Goal: Task Accomplishment & Management: Manage account settings

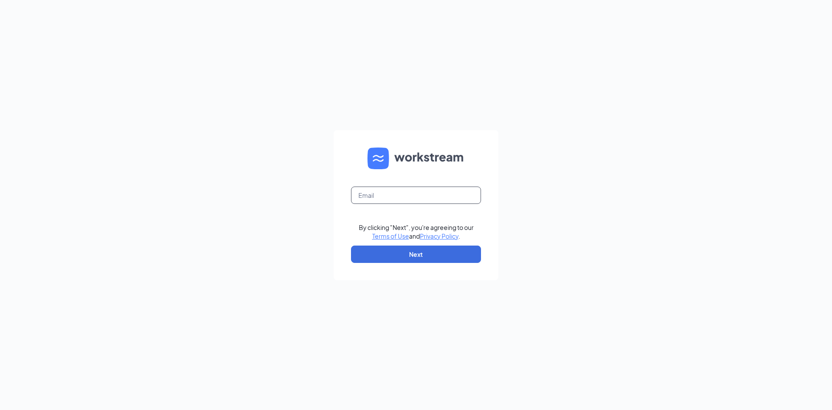
click at [372, 189] on input "text" at bounding box center [416, 194] width 130 height 17
type input "hpehrs@msn.com"
click at [423, 258] on button "Next" at bounding box center [416, 253] width 130 height 17
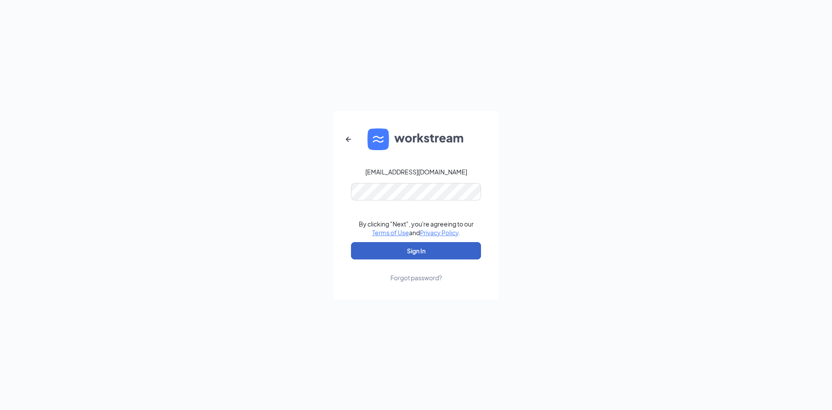
click at [422, 253] on button "Sign In" at bounding box center [416, 250] width 130 height 17
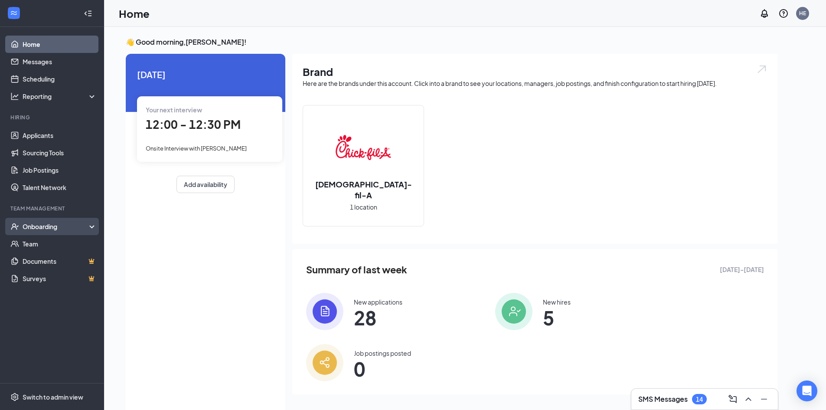
click at [50, 227] on div "Onboarding" at bounding box center [56, 226] width 67 height 9
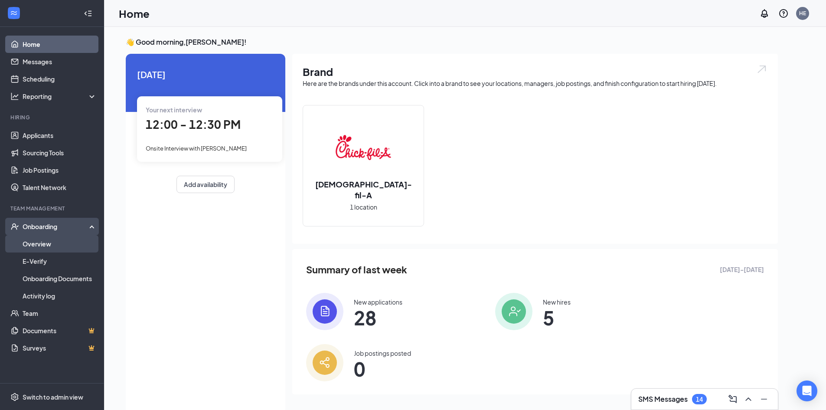
click at [47, 241] on link "Overview" at bounding box center [60, 243] width 74 height 17
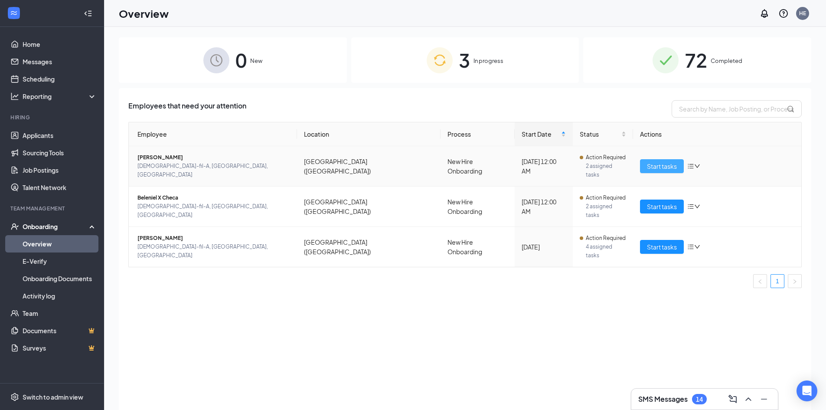
click at [670, 163] on span "Start tasks" at bounding box center [662, 166] width 30 height 10
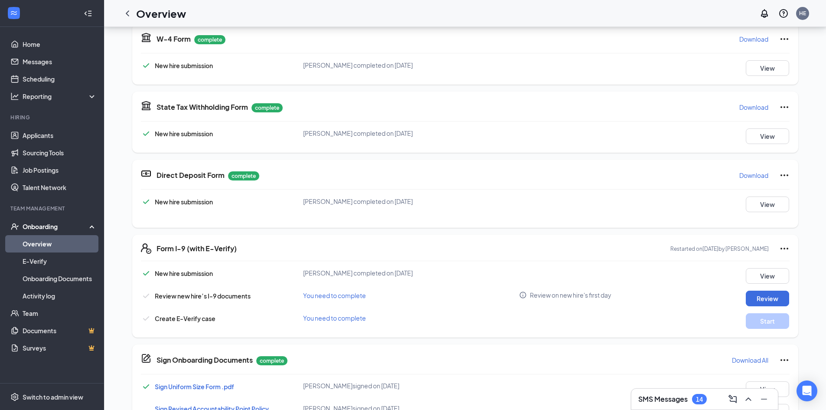
scroll to position [130, 0]
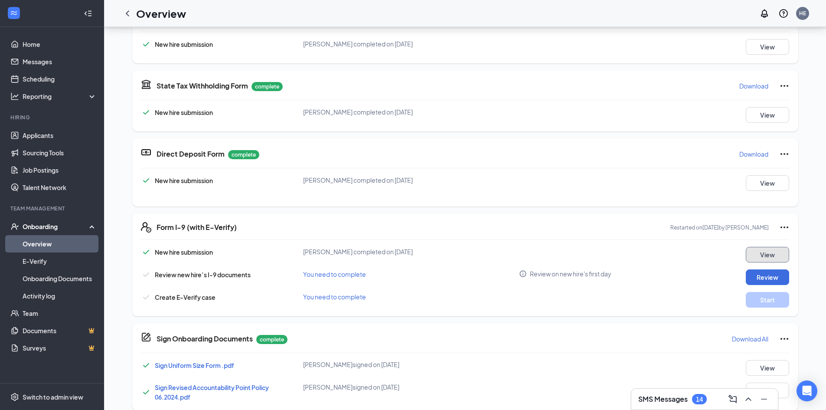
click at [770, 258] on button "View" at bounding box center [767, 255] width 43 height 16
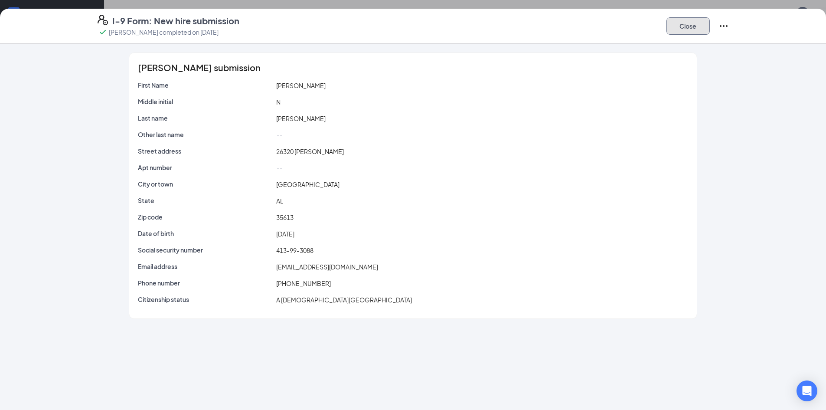
click at [683, 33] on button "Close" at bounding box center [687, 25] width 43 height 17
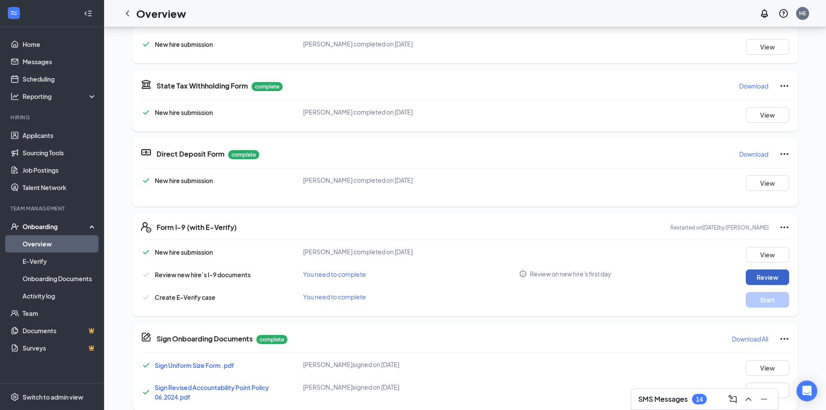
click at [763, 275] on button "Review" at bounding box center [767, 277] width 43 height 16
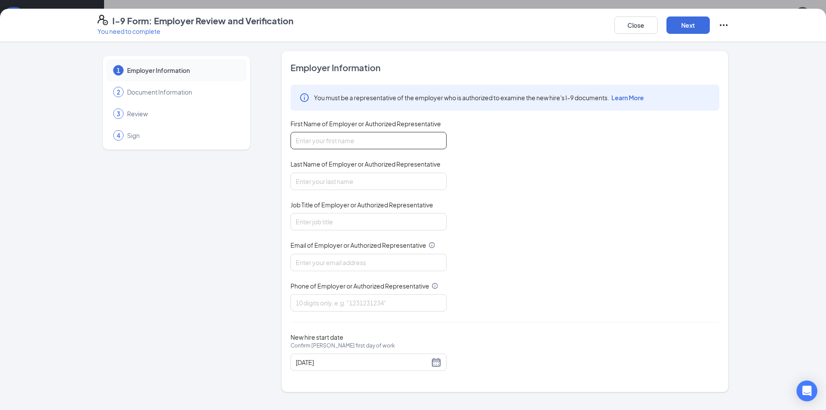
click at [349, 144] on input "First Name of Employer or Authorized Representative" at bounding box center [368, 140] width 156 height 17
type input "[PERSON_NAME]"
type input "q"
type input "Team Leader"
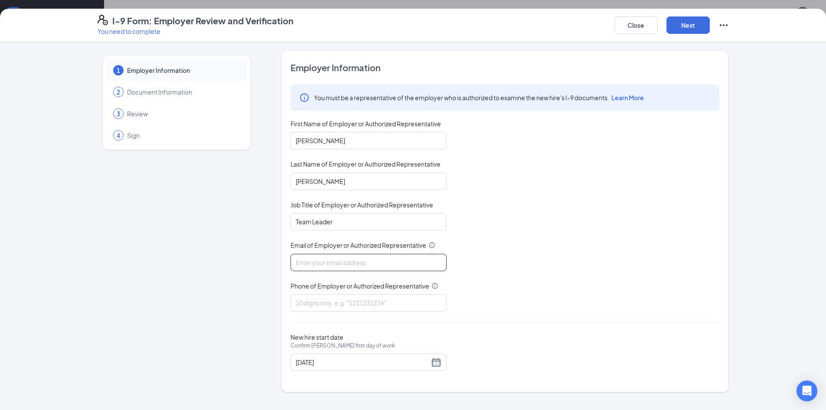
click at [349, 266] on input "Email of Employer or Authorized Representative" at bounding box center [368, 262] width 156 height 17
type input "[EMAIL_ADDRESS][DEMOGRAPHIC_DATA][DOMAIN_NAME]"
click at [330, 301] on input "Phone of Employer or Authorized Representative" at bounding box center [368, 302] width 156 height 17
type input "2562338900"
click at [695, 27] on button "Next" at bounding box center [687, 24] width 43 height 17
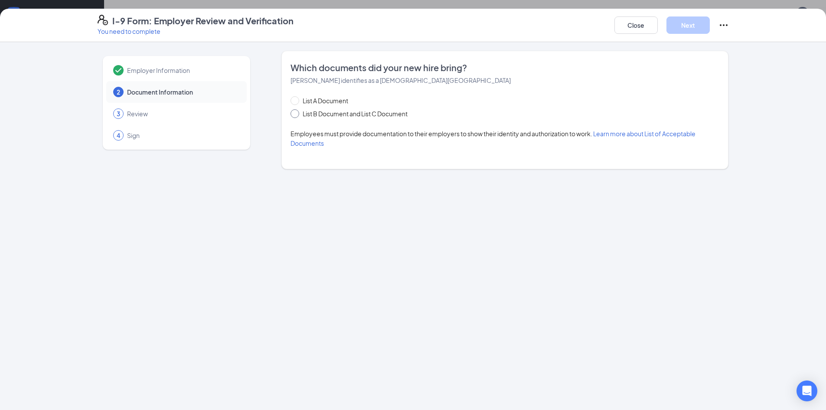
click at [297, 111] on input "List B Document and List C Document" at bounding box center [293, 112] width 6 height 6
radio input "true"
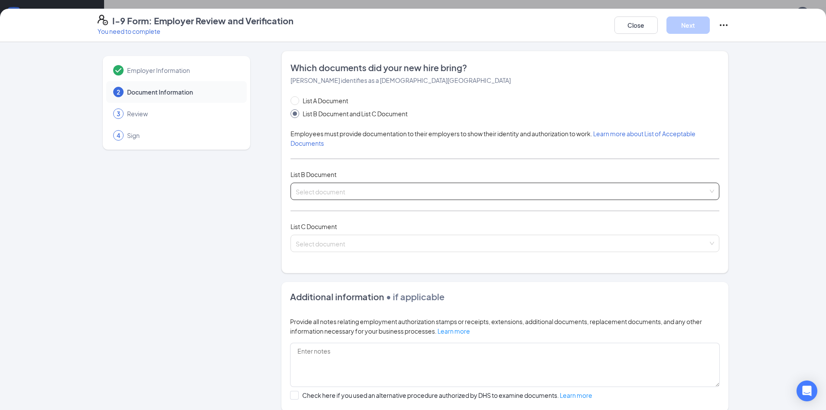
click at [323, 193] on input "search" at bounding box center [502, 189] width 412 height 13
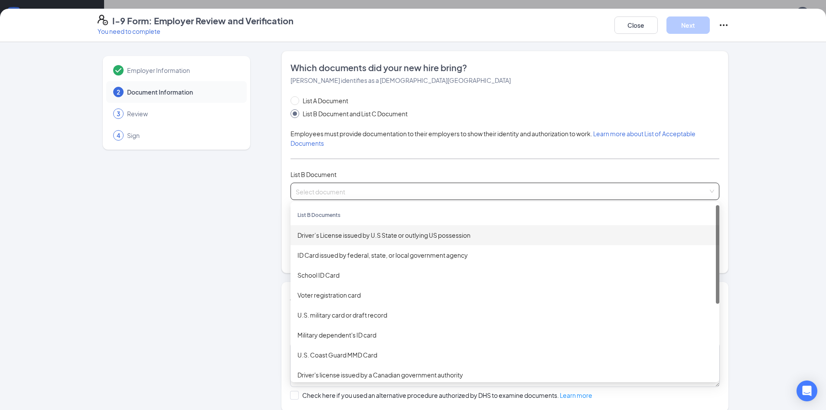
click at [322, 234] on div "Driver’s License issued by U.S State or outlying US possession" at bounding box center [504, 235] width 415 height 10
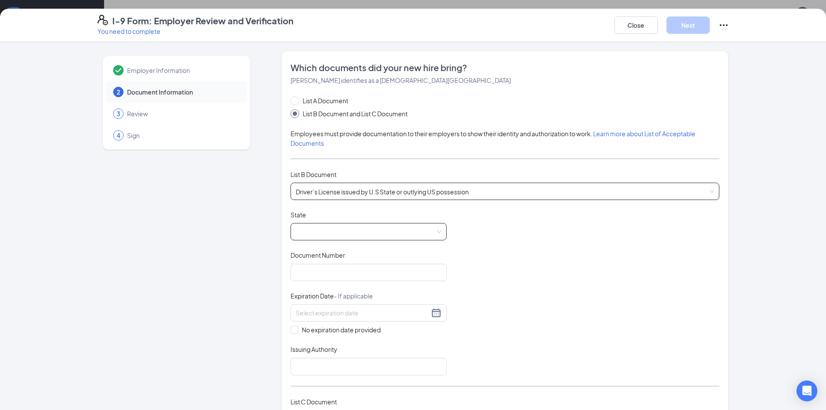
click at [321, 232] on span at bounding box center [369, 231] width 146 height 16
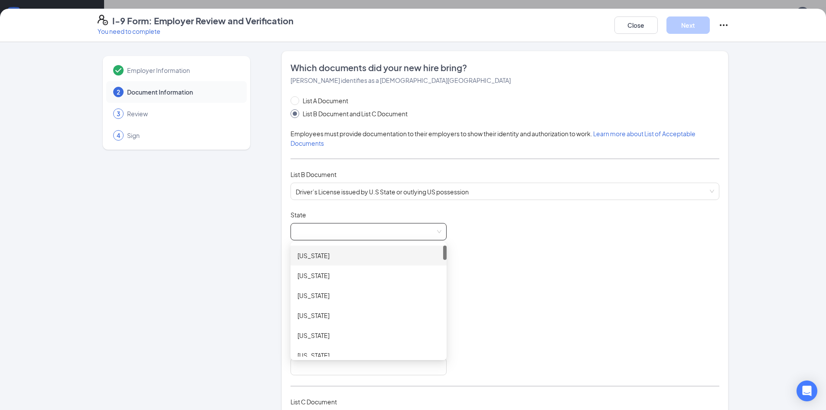
click at [305, 254] on div "[US_STATE]" at bounding box center [368, 256] width 142 height 10
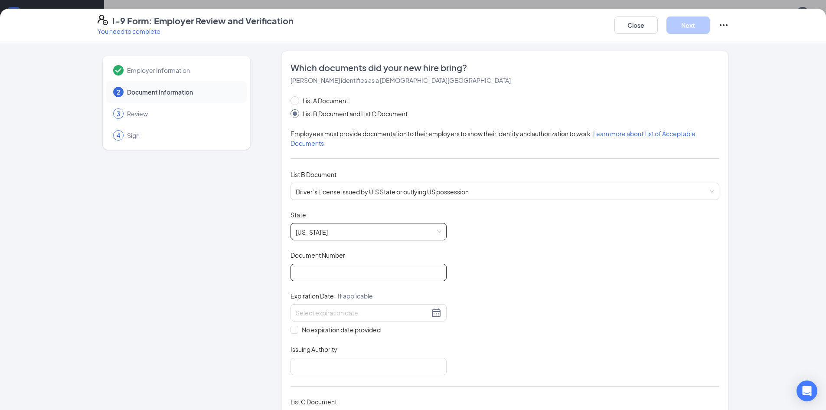
click at [314, 272] on input "Document Number" at bounding box center [368, 272] width 156 height 17
type input "10260494"
click at [303, 315] on input at bounding box center [363, 313] width 134 height 10
click at [331, 401] on div "20" at bounding box center [331, 403] width 10 height 10
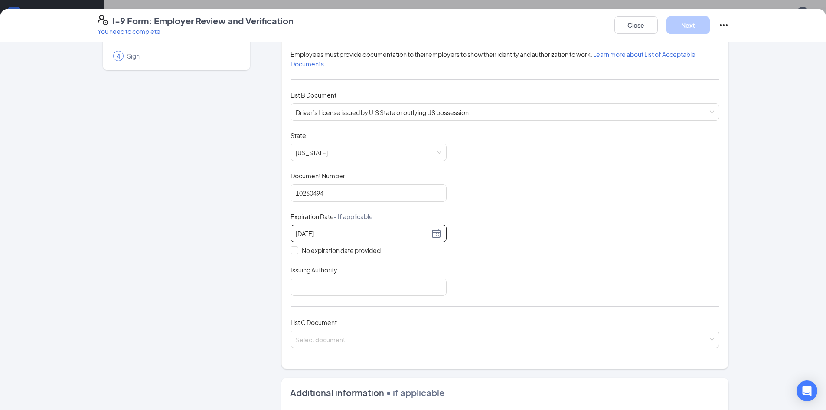
scroll to position [87, 0]
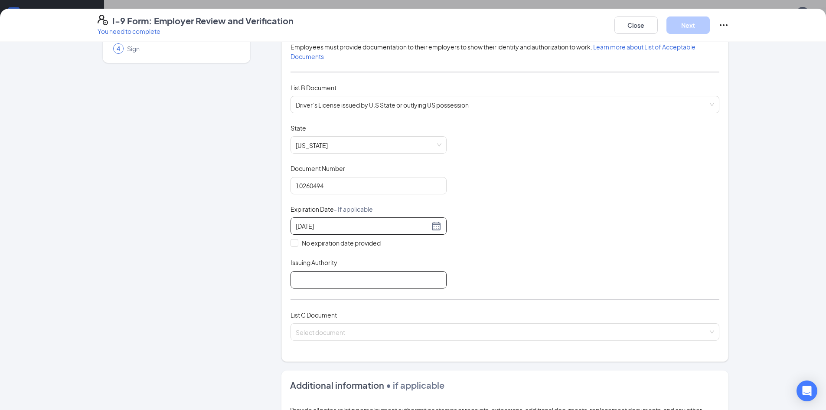
type input "[DATE]"
click at [371, 281] on input "Issuing Authority" at bounding box center [368, 279] width 156 height 17
type input "State of [US_STATE]"
click at [590, 176] on div "Document Title Driver’s License issued by U.S State or outlying US possession S…" at bounding box center [504, 206] width 429 height 165
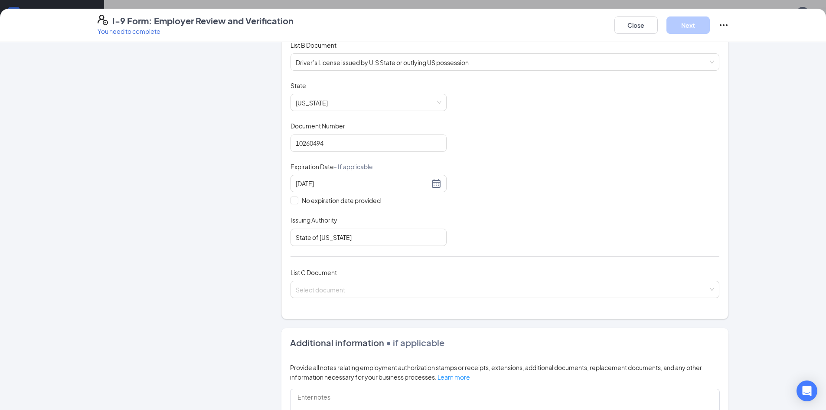
scroll to position [173, 0]
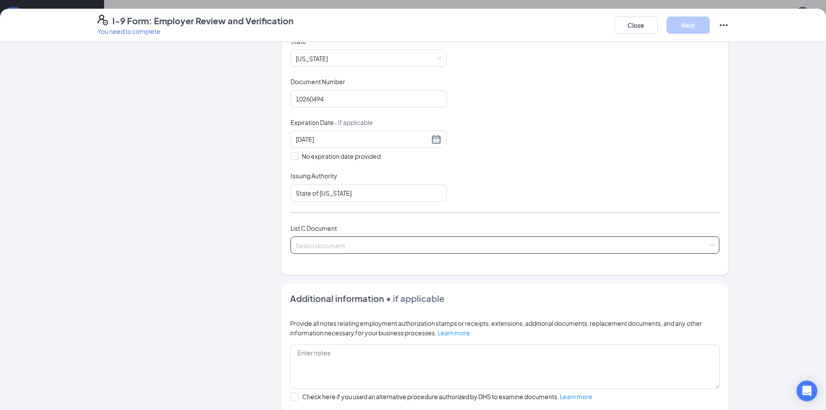
click at [362, 245] on input "search" at bounding box center [502, 243] width 412 height 13
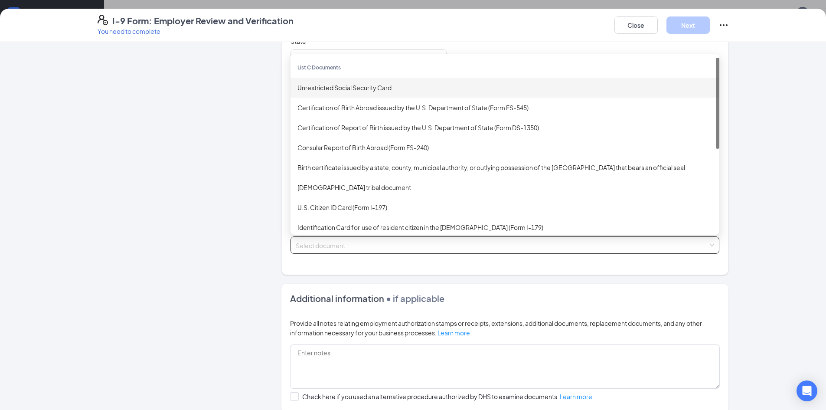
click at [332, 91] on div "Unrestricted Social Security Card" at bounding box center [504, 88] width 415 height 10
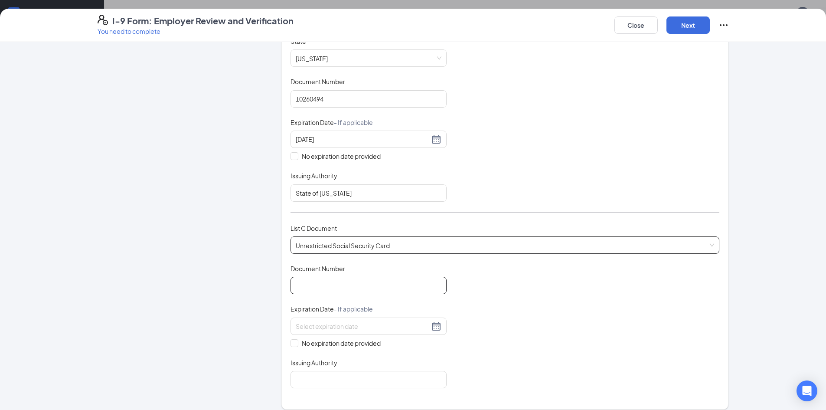
click at [313, 286] on input "Document Number" at bounding box center [368, 285] width 156 height 17
type input "413993088"
click at [298, 343] on span "No expiration date provided" at bounding box center [341, 343] width 86 height 10
click at [296, 343] on input "No expiration date provided" at bounding box center [293, 342] width 6 height 6
checkbox input "true"
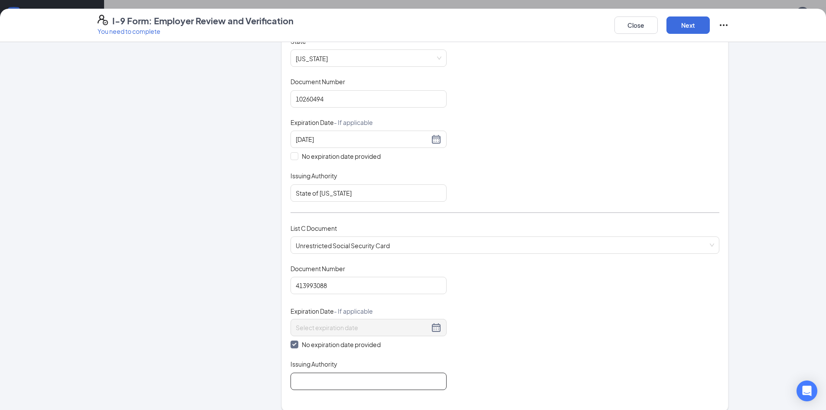
click at [313, 374] on input "Issuing Authority" at bounding box center [368, 380] width 156 height 17
type input "Social Security Administration"
click at [556, 302] on div "Document Title Unrestricted Social Security Card Document Number 413993088 Expi…" at bounding box center [504, 327] width 429 height 126
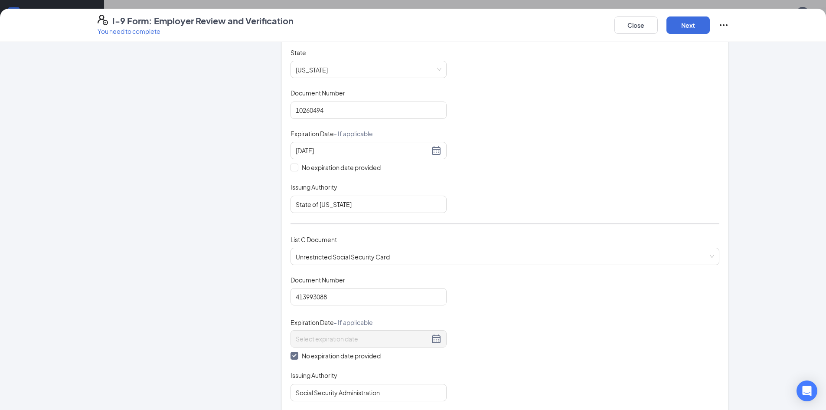
scroll to position [144, 0]
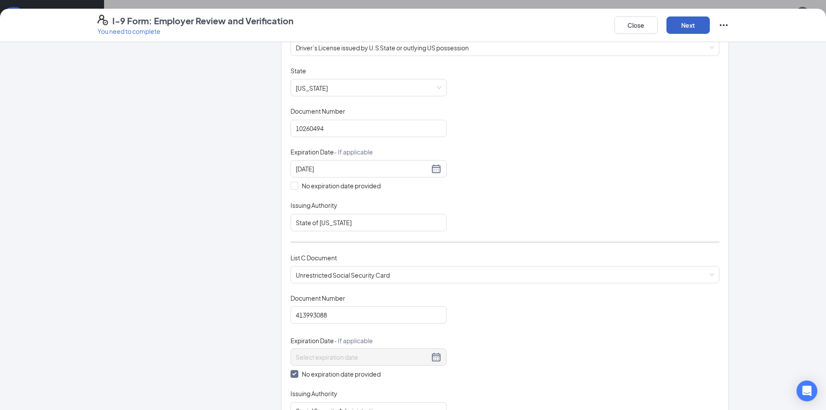
click at [682, 22] on button "Next" at bounding box center [687, 24] width 43 height 17
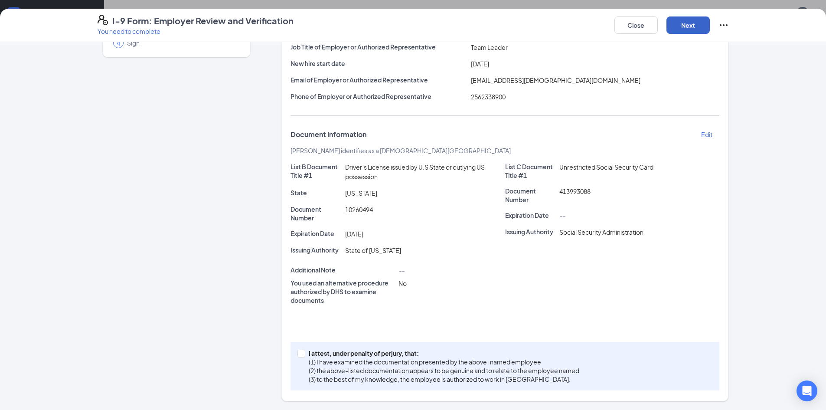
scroll to position [92, 0]
click at [297, 355] on input "I attest, under penalty of [PERSON_NAME], that: (1) I have examined the documen…" at bounding box center [300, 352] width 6 height 6
checkbox input "true"
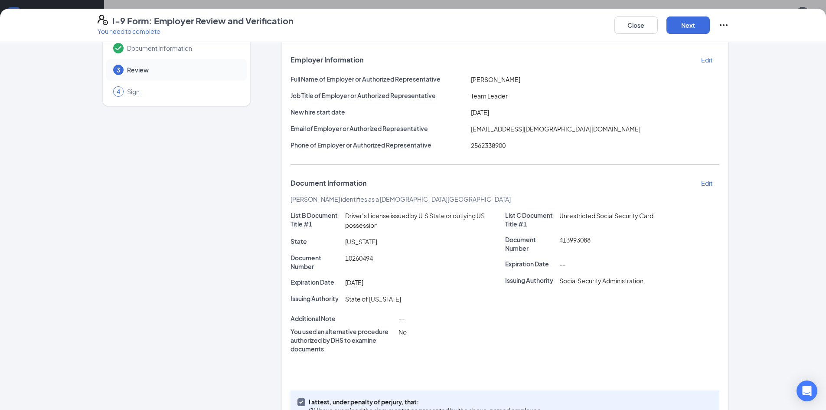
scroll to position [87, 0]
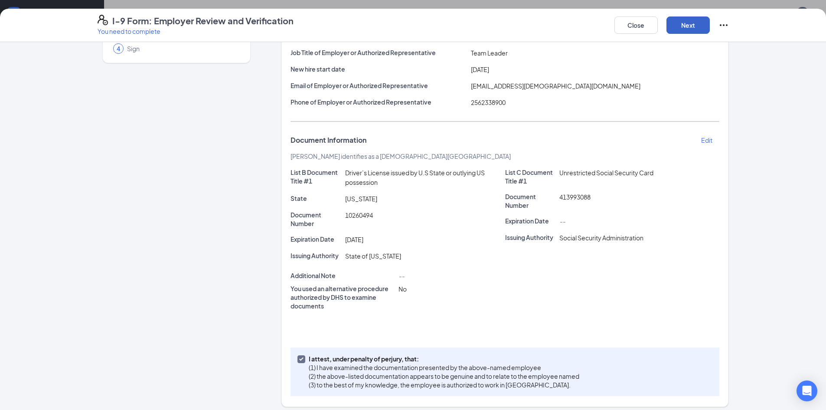
click at [675, 25] on button "Next" at bounding box center [687, 24] width 43 height 17
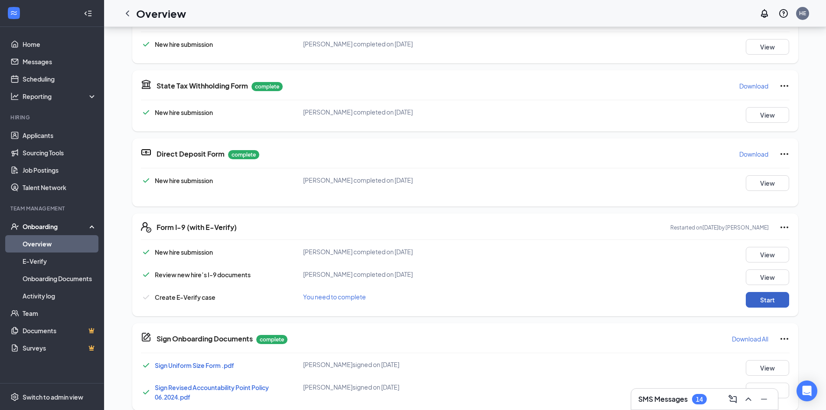
click at [763, 297] on button "Start" at bounding box center [767, 300] width 43 height 16
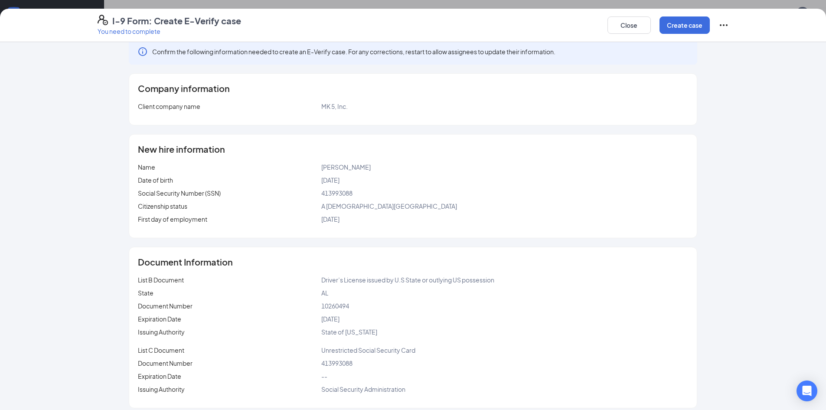
scroll to position [19, 0]
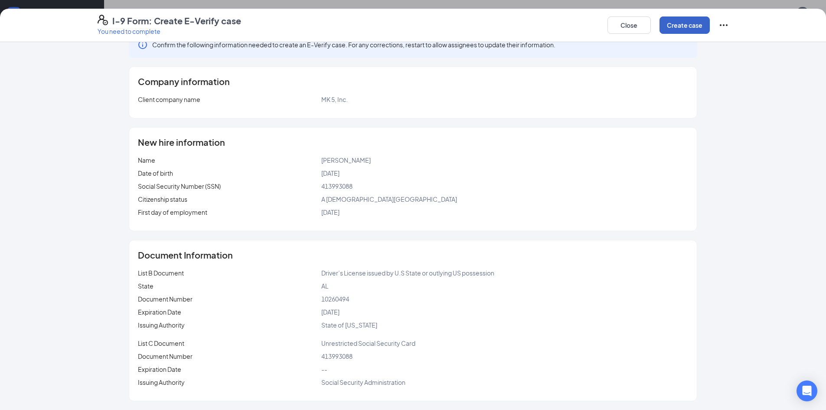
click at [677, 28] on button "Create case" at bounding box center [684, 24] width 50 height 17
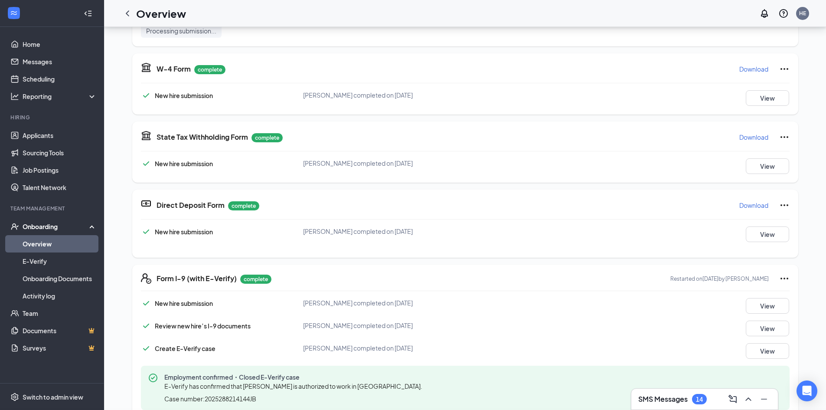
scroll to position [126, 0]
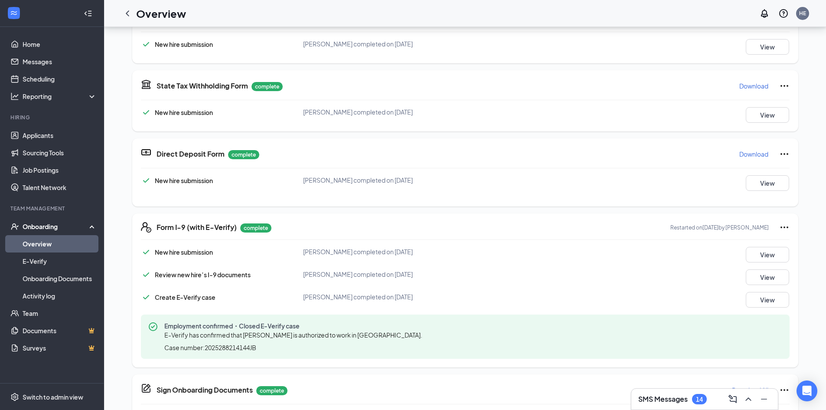
click at [52, 228] on div "Onboarding" at bounding box center [56, 226] width 67 height 9
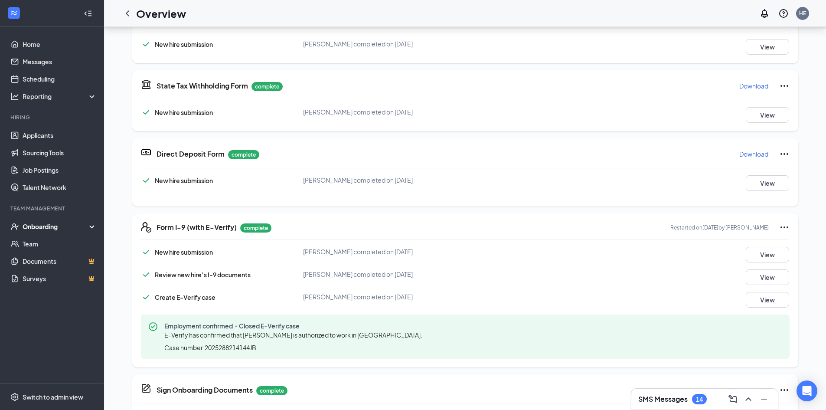
click at [40, 231] on div "Onboarding" at bounding box center [56, 226] width 67 height 9
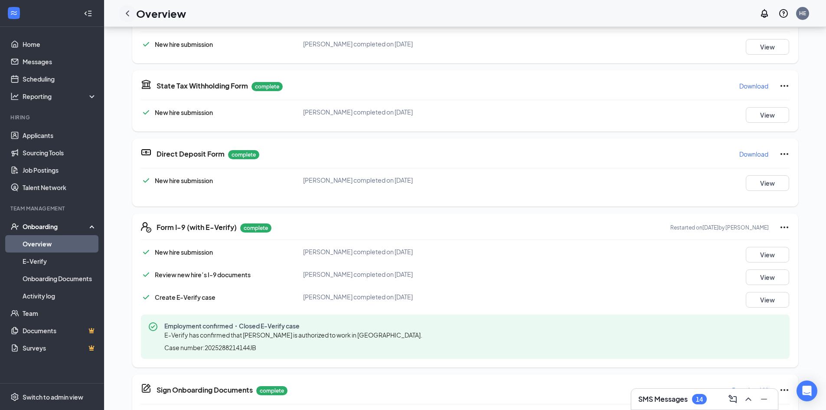
click at [123, 12] on icon "ChevronLeft" at bounding box center [127, 13] width 10 height 10
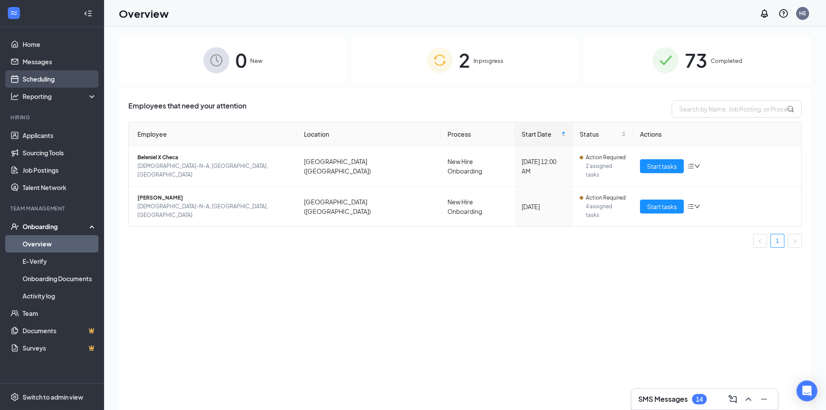
click at [33, 79] on link "Scheduling" at bounding box center [60, 78] width 74 height 17
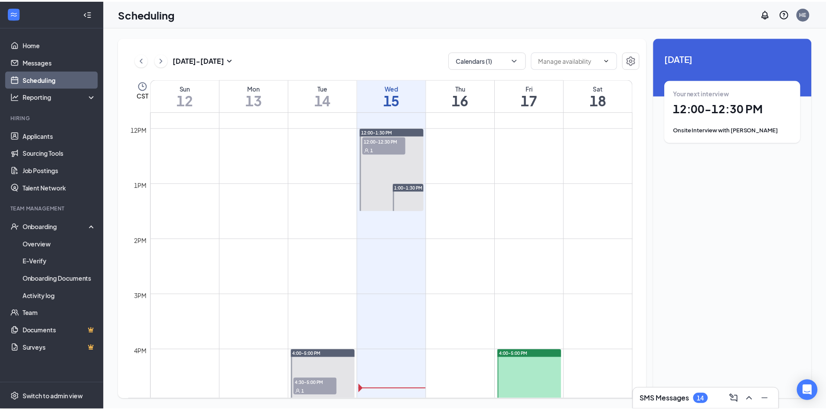
scroll to position [556, 0]
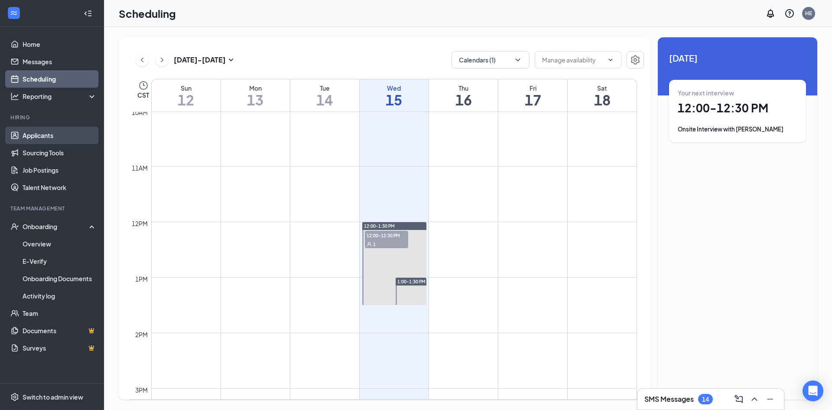
click at [35, 134] on link "Applicants" at bounding box center [60, 135] width 74 height 17
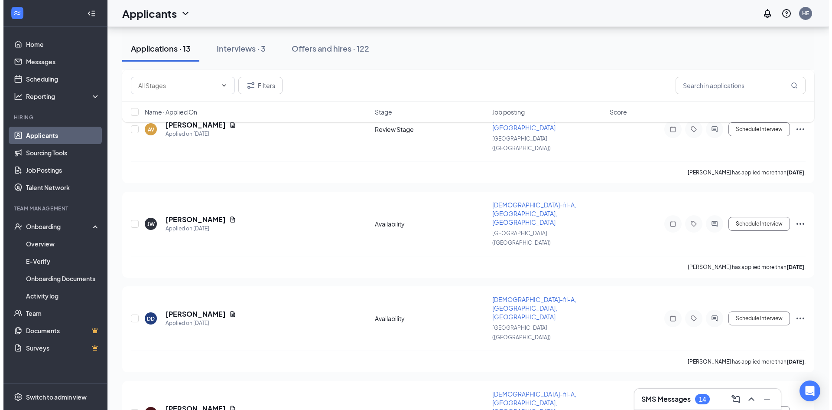
scroll to position [640, 0]
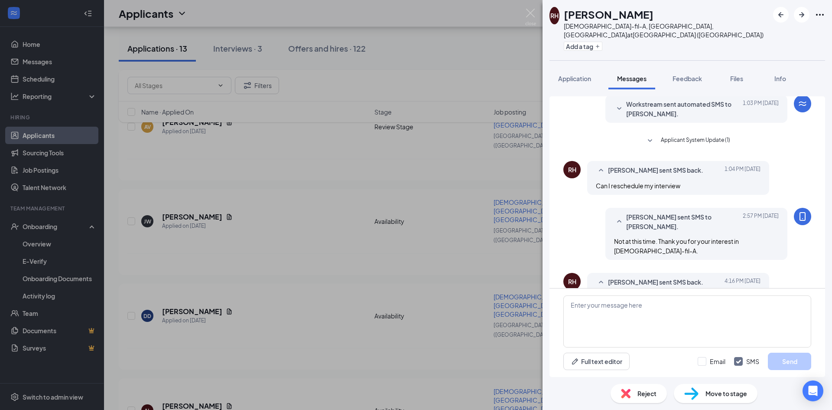
scroll to position [231, 0]
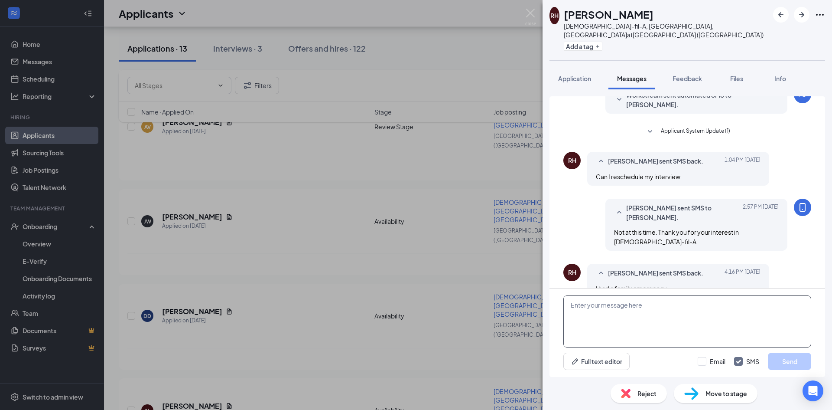
click at [575, 306] on textarea at bounding box center [688, 321] width 248 height 52
type textarea "U"
type textarea "Once we determine interview times for next week you will be notified. Thank you."
click at [790, 362] on button "Send" at bounding box center [789, 360] width 43 height 17
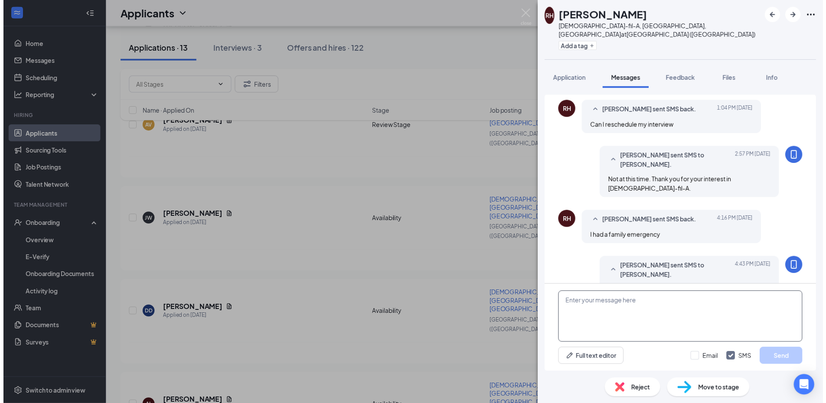
scroll to position [296, 0]
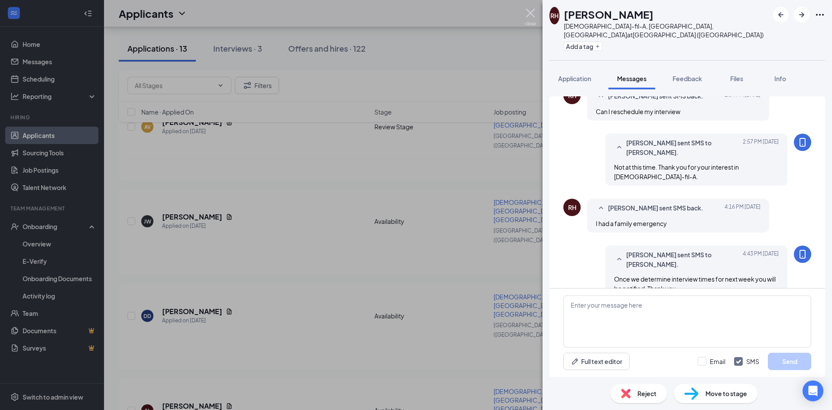
click at [532, 12] on img at bounding box center [530, 17] width 11 height 17
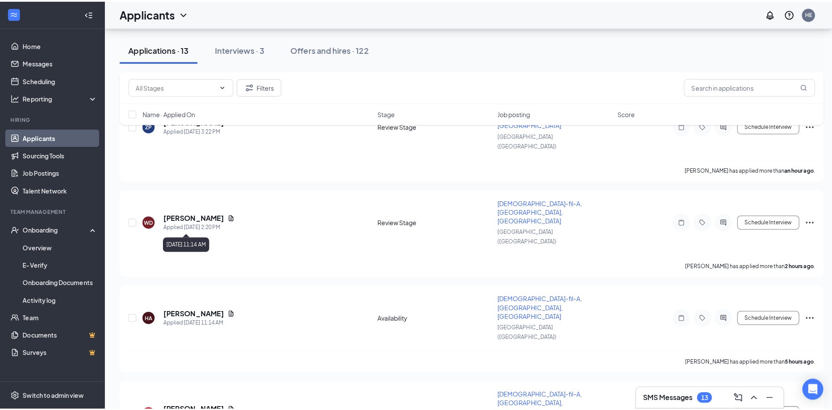
scroll to position [127, 0]
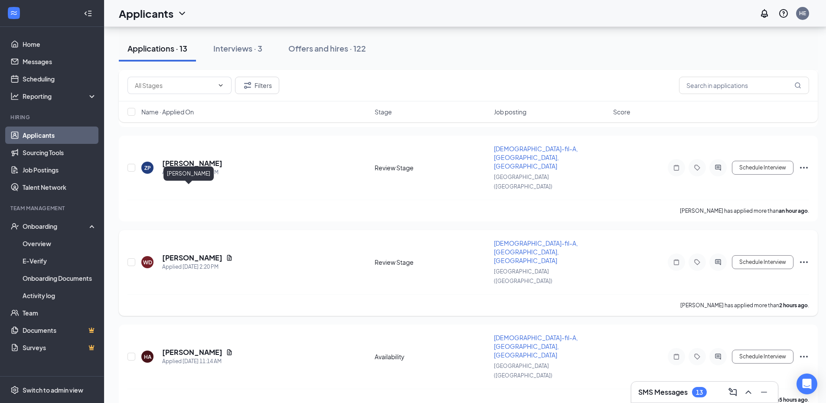
click at [176, 253] on h5 "[PERSON_NAME]" at bounding box center [192, 258] width 60 height 10
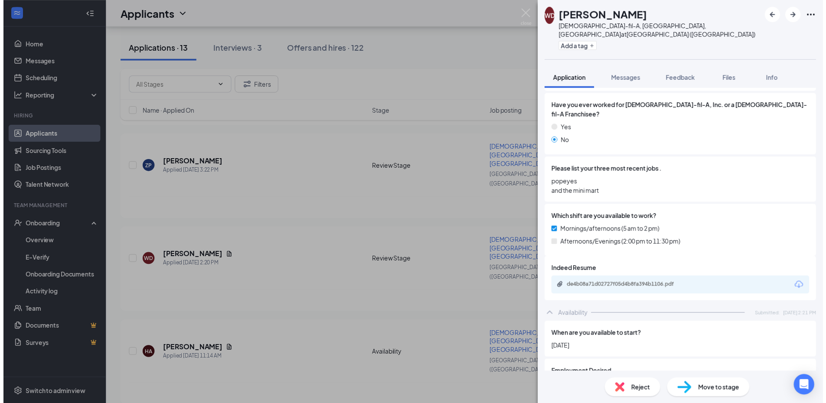
scroll to position [223, 0]
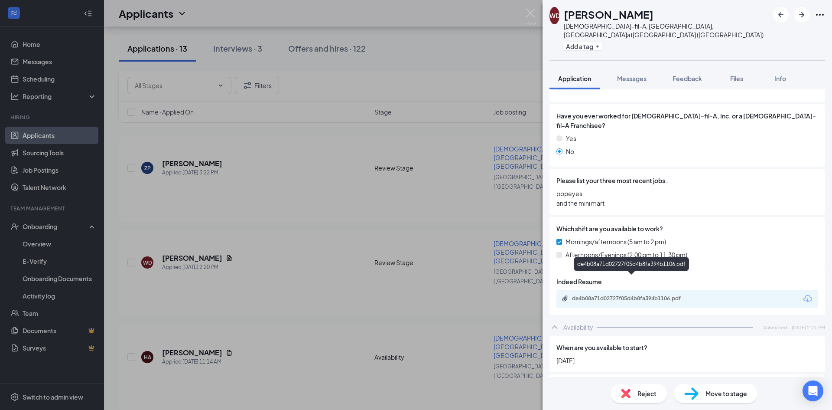
click at [602, 295] on div "de4b08a71d02727f05d4b8fa394b1106.pdf" at bounding box center [632, 298] width 121 height 7
click at [532, 13] on img at bounding box center [530, 17] width 11 height 17
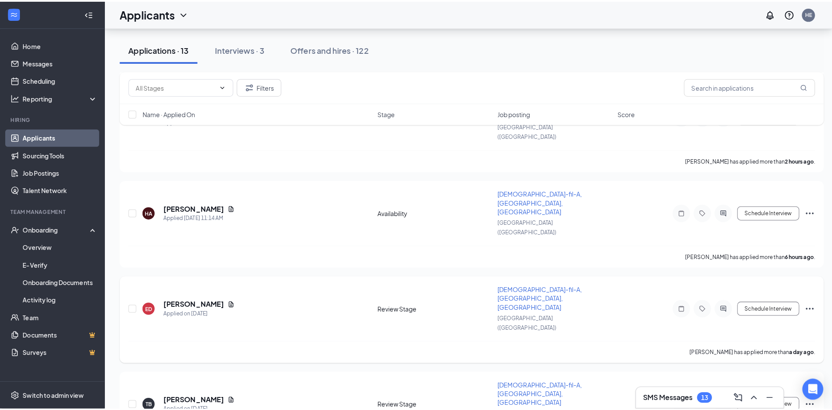
scroll to position [300, 0]
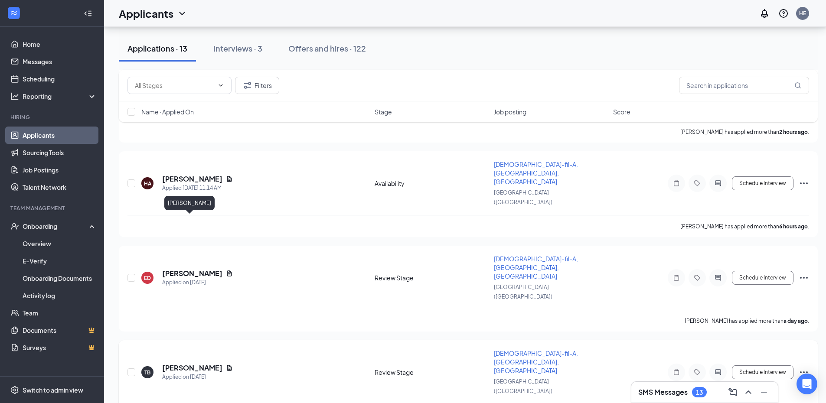
click at [189, 363] on h5 "[PERSON_NAME]" at bounding box center [192, 368] width 60 height 10
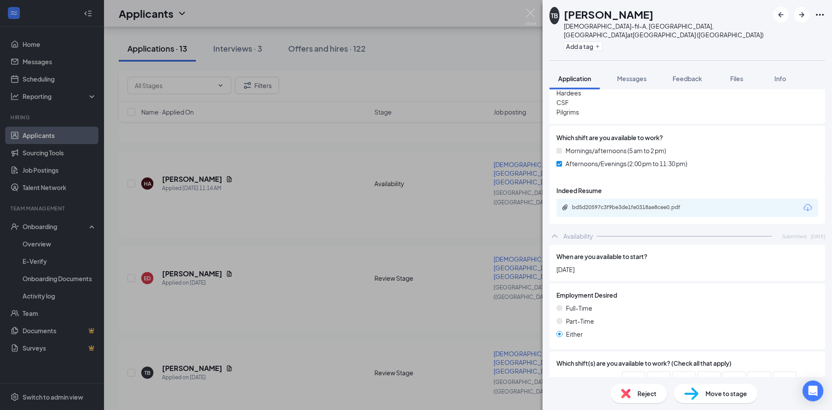
scroll to position [358, 0]
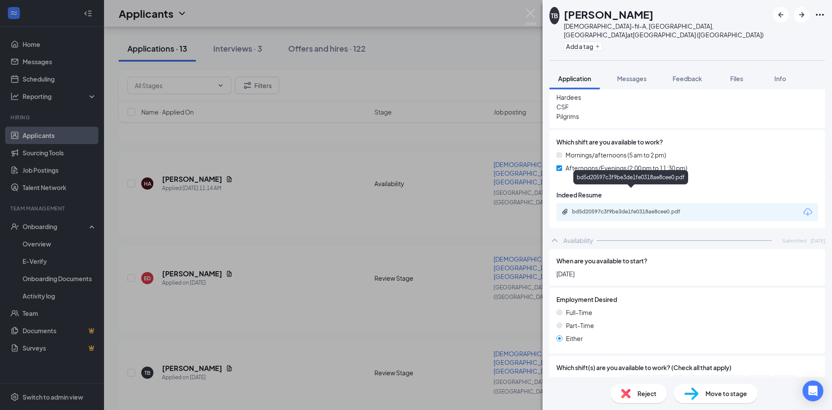
click at [608, 208] on div "bd5d20597c3f9be3de1fe0318ae8cee0.pdf" at bounding box center [632, 211] width 121 height 7
click at [535, 13] on img at bounding box center [530, 17] width 11 height 17
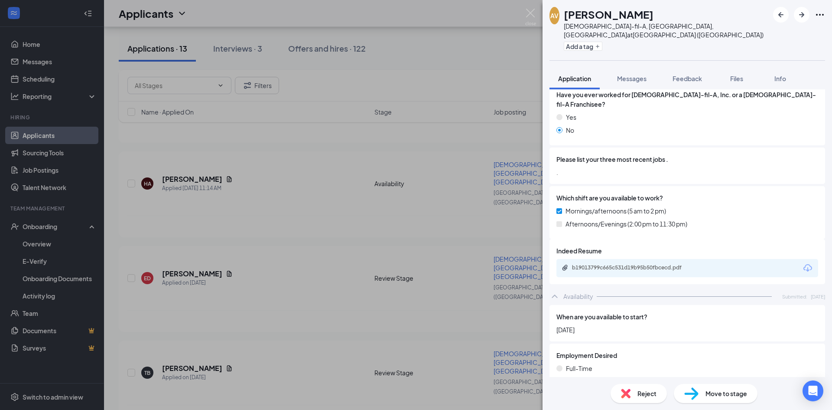
scroll to position [213, 0]
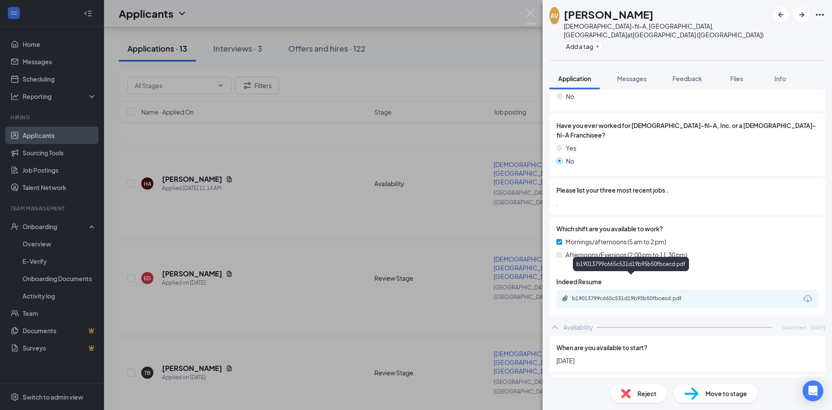
click at [646, 295] on div "b19013799c665c531d19b95b50fbcecd.pdf" at bounding box center [632, 298] width 121 height 7
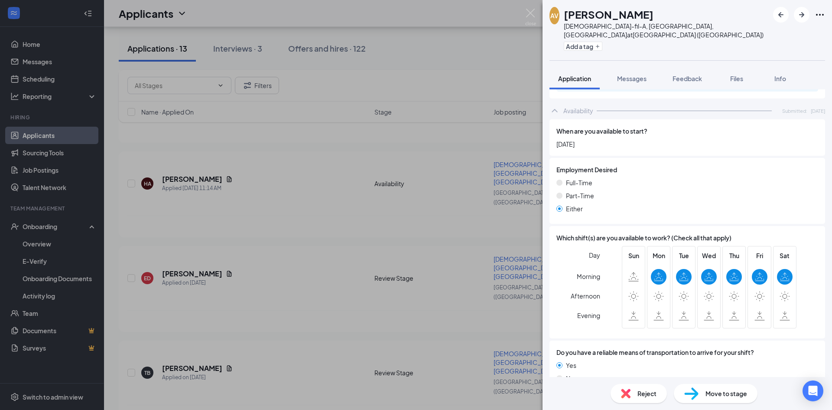
scroll to position [430, 0]
click at [649, 395] on span "Reject" at bounding box center [647, 393] width 19 height 10
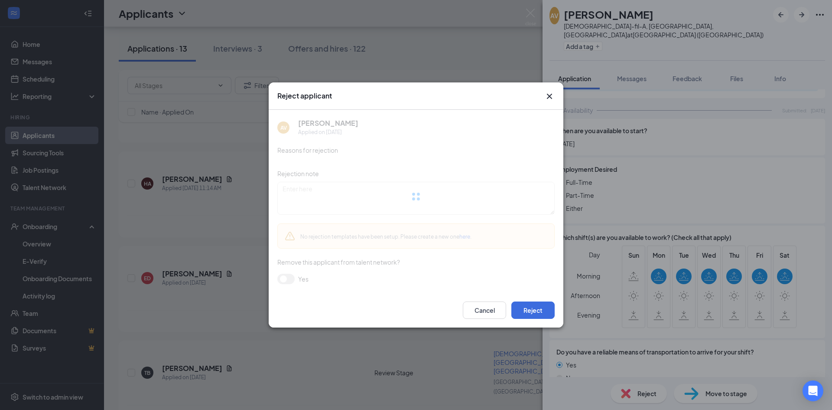
scroll to position [427, 0]
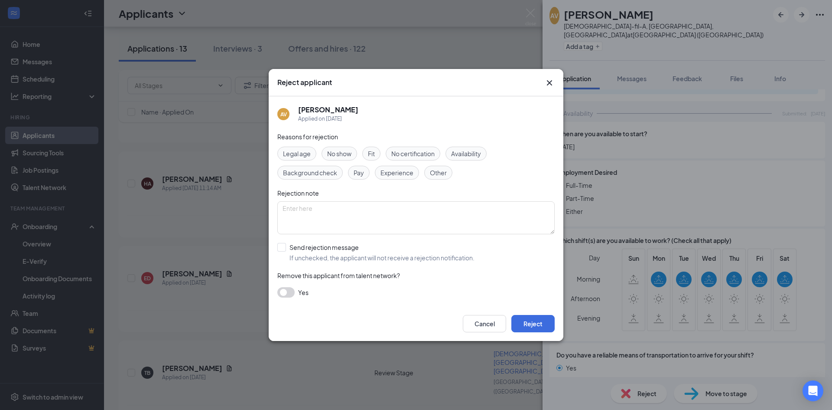
click at [469, 152] on span "Availability" at bounding box center [466, 154] width 30 height 10
click at [321, 213] on textarea at bounding box center [415, 217] width 277 height 33
type textarea "Not able to work needed evening shifts"
click at [284, 247] on input "Send rejection message If unchecked, the applicant will not receive a rejection…" at bounding box center [375, 252] width 197 height 19
checkbox input "true"
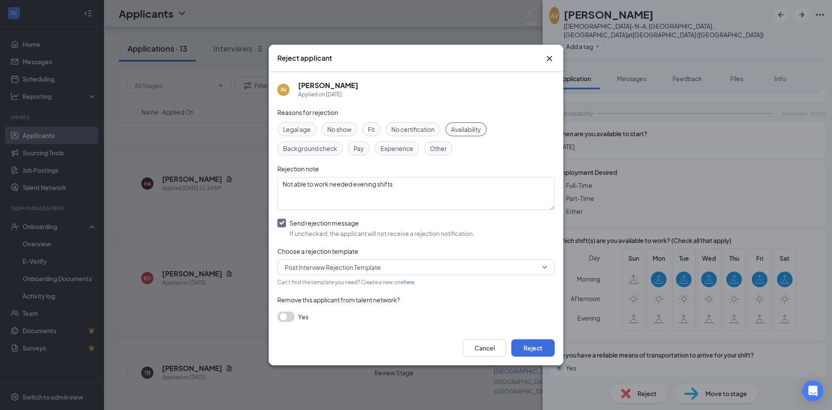
click at [297, 269] on span "Post Interview Rejection Template" at bounding box center [333, 267] width 96 height 13
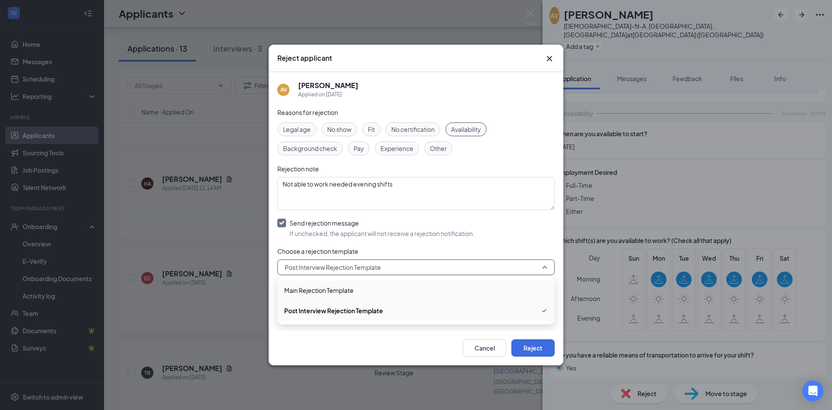
click at [295, 290] on span "Main Rejection Template" at bounding box center [318, 290] width 69 height 10
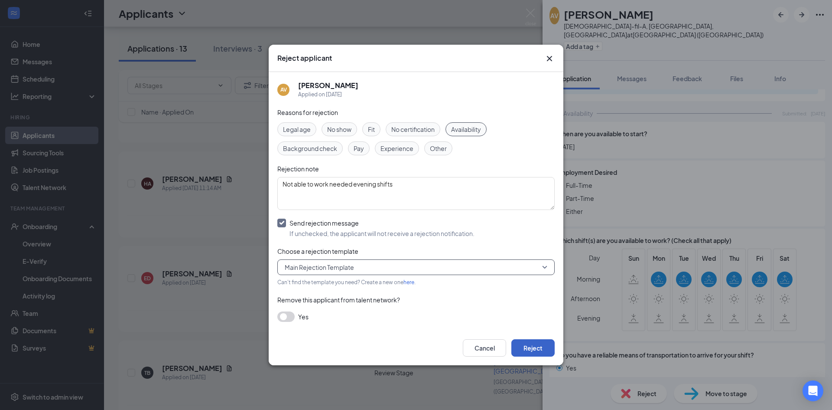
click at [529, 345] on button "Reject" at bounding box center [533, 347] width 43 height 17
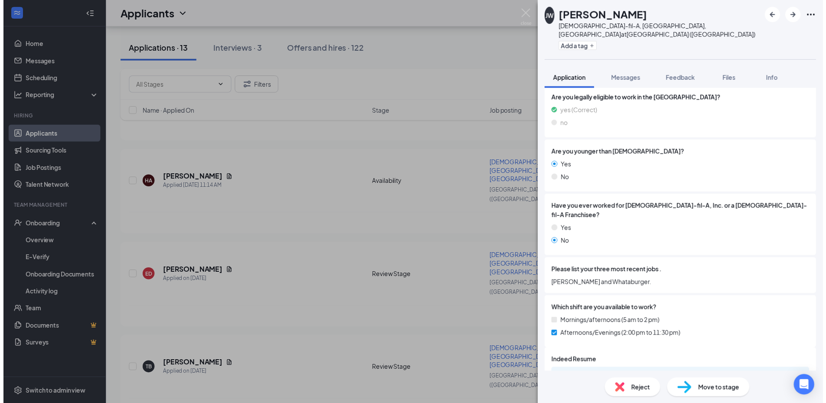
scroll to position [154, 0]
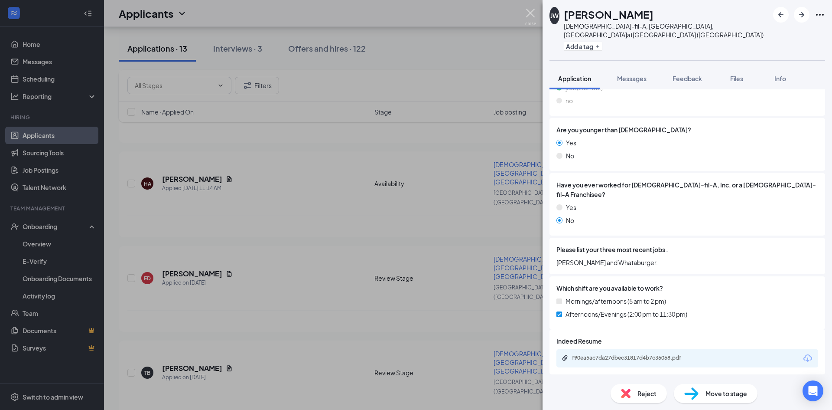
click at [529, 13] on img at bounding box center [530, 17] width 11 height 17
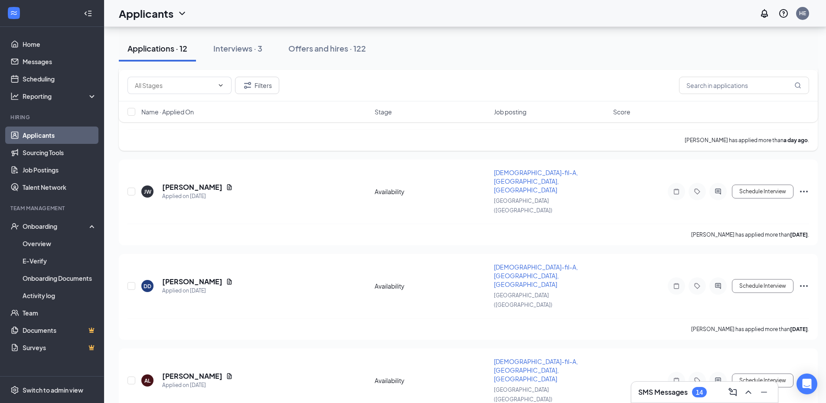
scroll to position [579, 0]
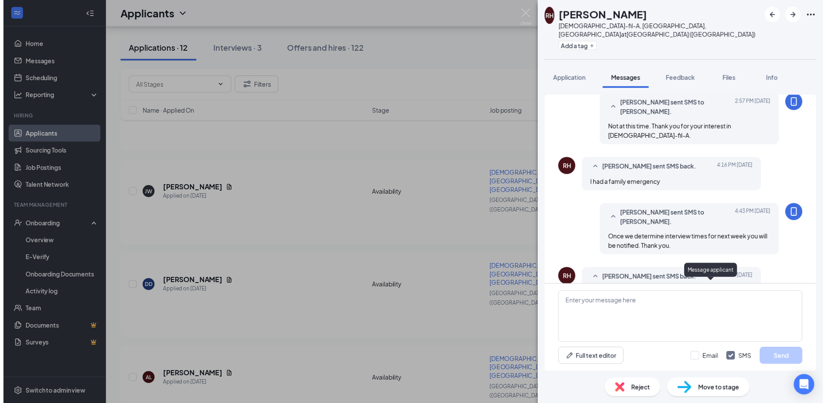
scroll to position [261, 0]
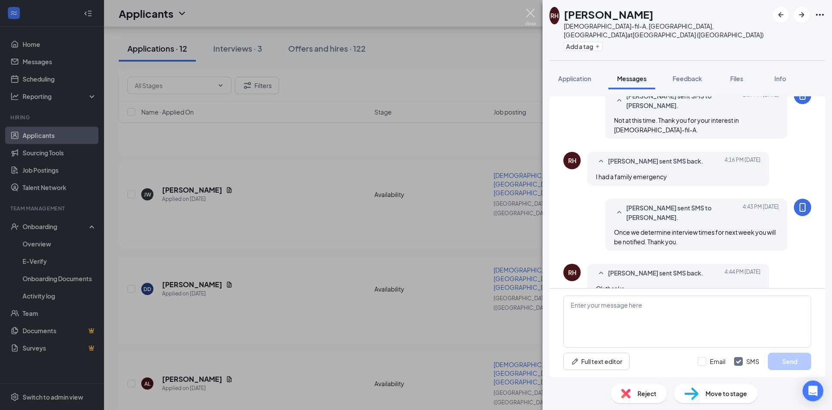
click at [531, 10] on img at bounding box center [530, 17] width 11 height 17
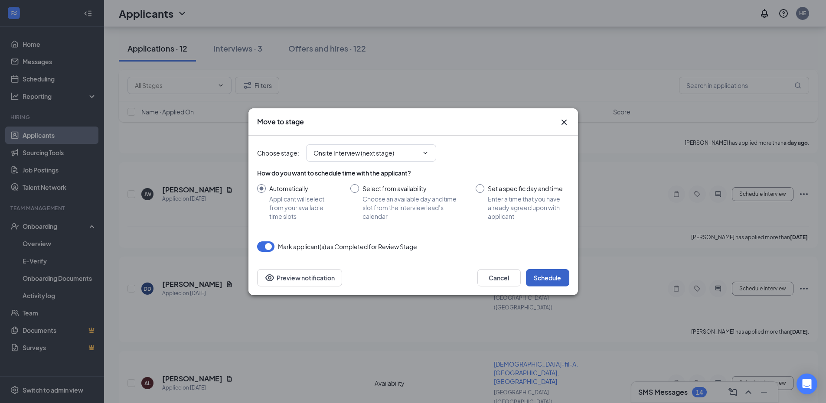
click at [555, 276] on button "Schedule" at bounding box center [547, 277] width 43 height 17
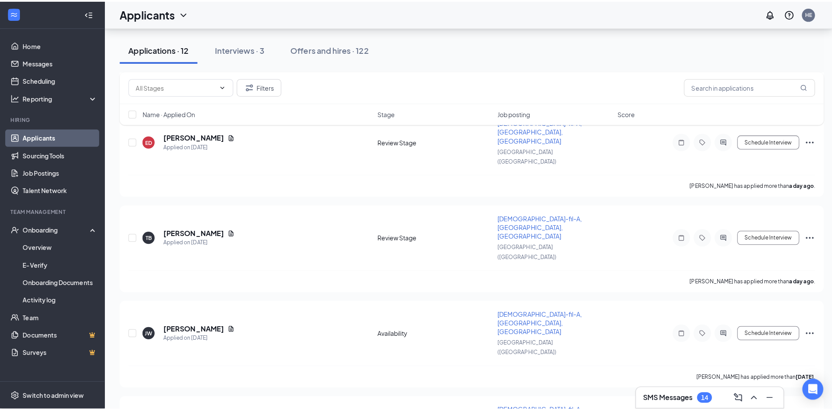
scroll to position [424, 0]
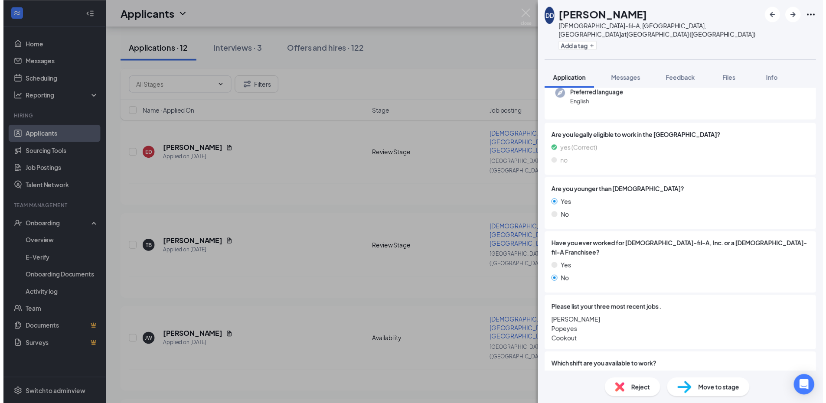
scroll to position [173, 0]
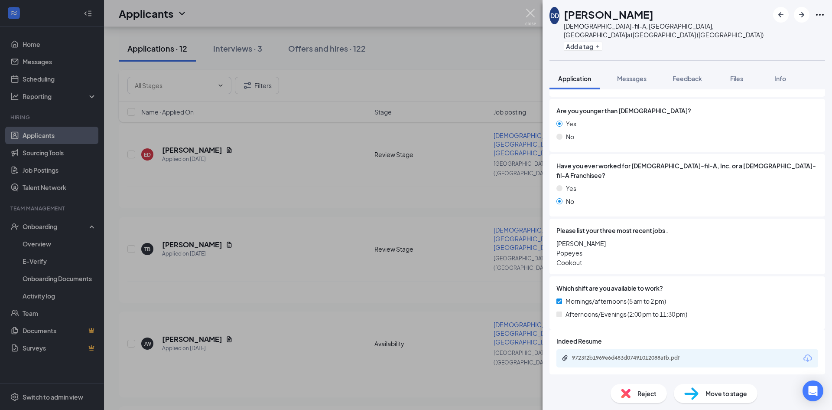
click at [533, 9] on img at bounding box center [530, 17] width 11 height 17
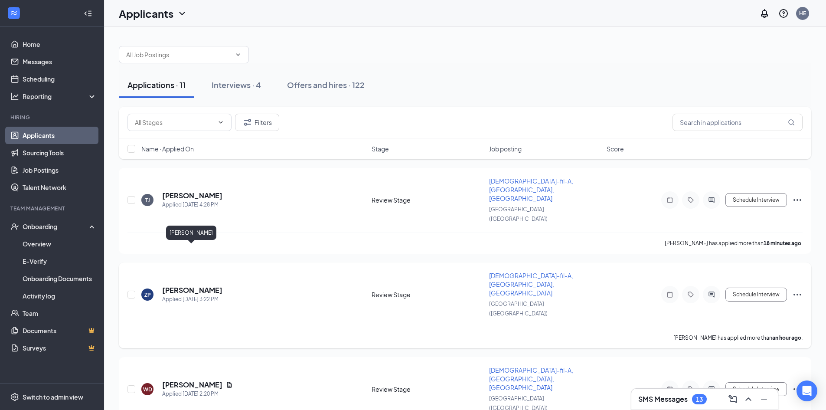
click at [194, 285] on h5 "[PERSON_NAME]" at bounding box center [192, 290] width 60 height 10
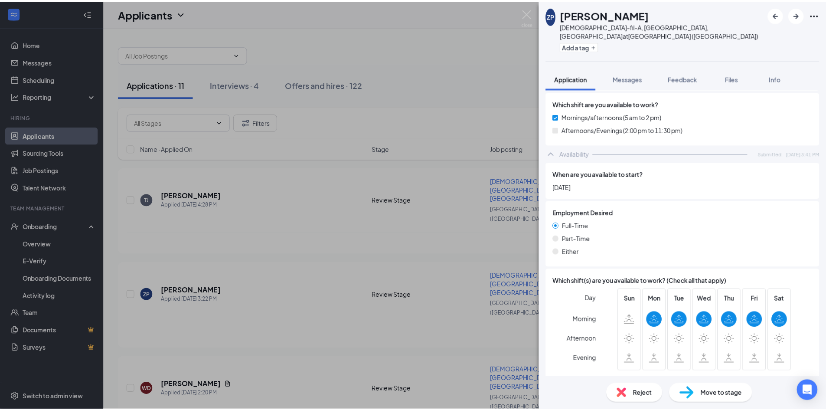
scroll to position [382, 0]
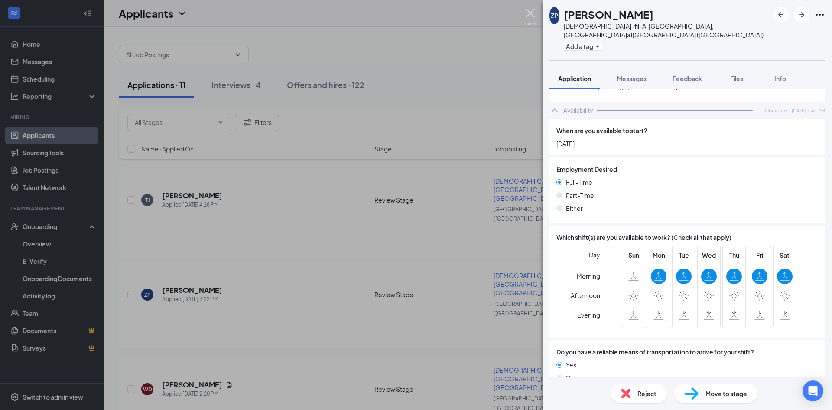
click at [532, 12] on img at bounding box center [530, 17] width 11 height 17
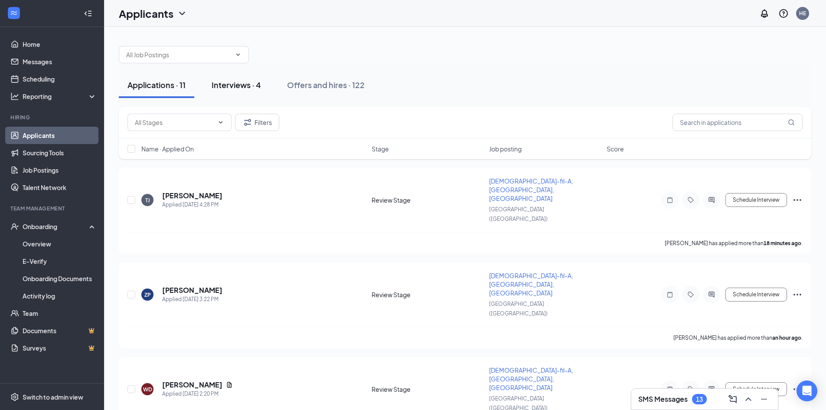
click at [236, 84] on div "Interviews · 4" at bounding box center [236, 84] width 49 height 11
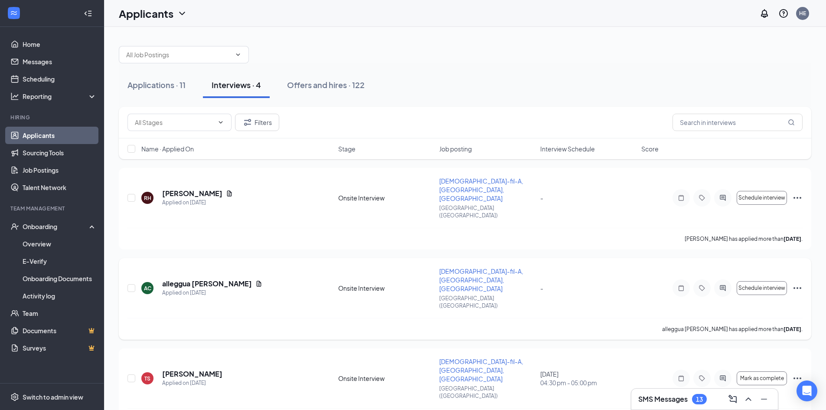
click at [799, 283] on icon "Ellipses" at bounding box center [797, 288] width 10 height 10
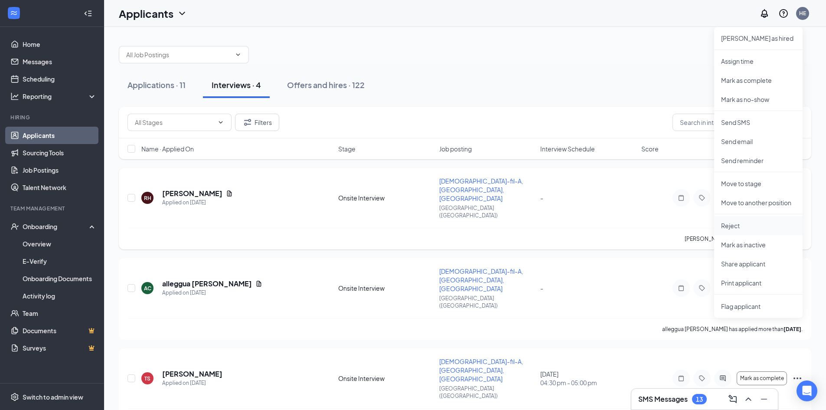
click at [732, 228] on p "Reject" at bounding box center [758, 225] width 75 height 9
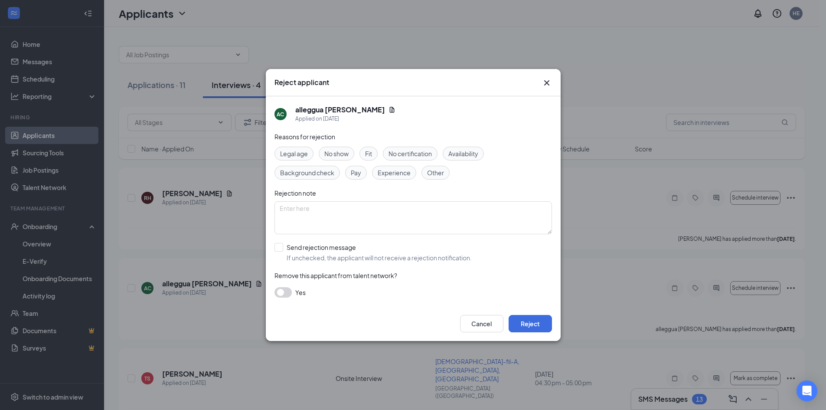
click at [437, 173] on span "Other" at bounding box center [435, 173] width 17 height 10
click at [332, 211] on textarea at bounding box center [412, 217] width 277 height 33
type textarea "Did not respond to invitation for an interview"
click at [535, 320] on button "Reject" at bounding box center [530, 323] width 43 height 17
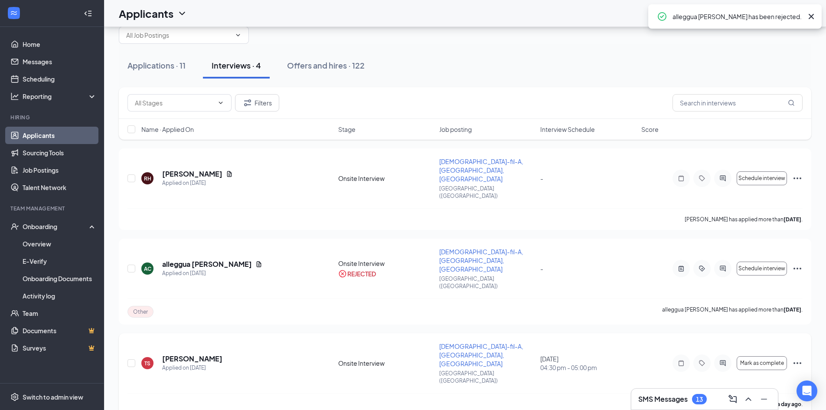
scroll to position [29, 0]
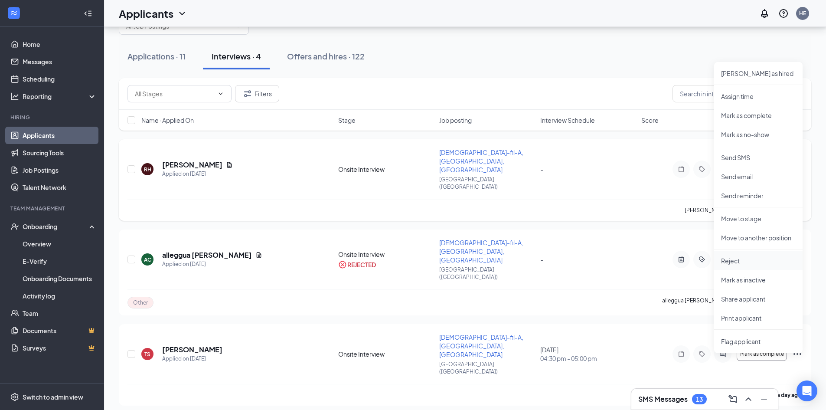
click at [736, 260] on p "Reject" at bounding box center [758, 260] width 75 height 9
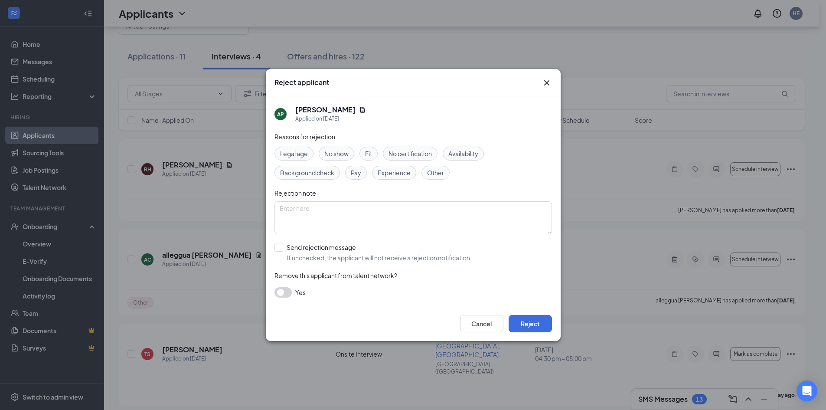
click at [435, 175] on span "Other" at bounding box center [435, 173] width 17 height 10
click at [342, 218] on textarea at bounding box center [412, 217] width 277 height 33
type textarea "Did not respond to invitation for an interview"
click at [535, 318] on button "Reject" at bounding box center [530, 323] width 43 height 17
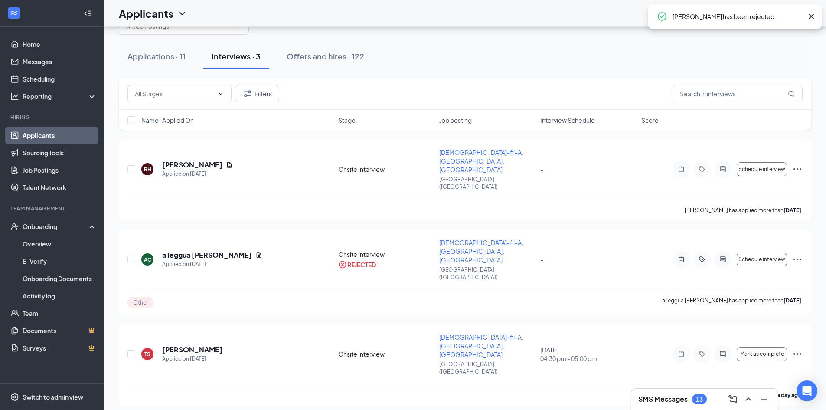
scroll to position [0, 0]
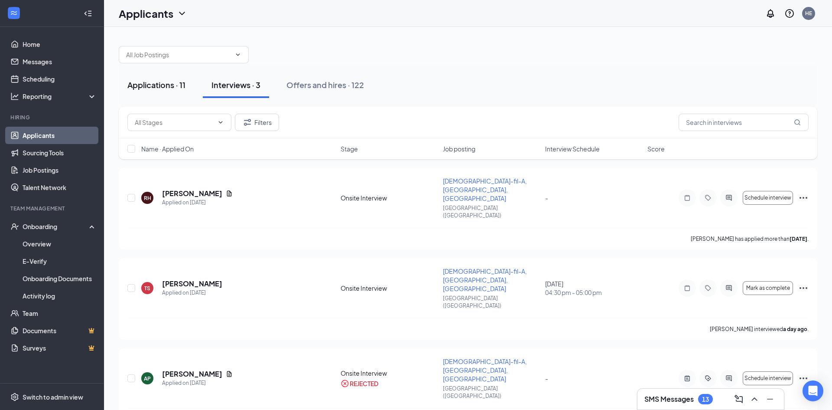
click at [158, 83] on div "Applications · 11" at bounding box center [156, 84] width 58 height 11
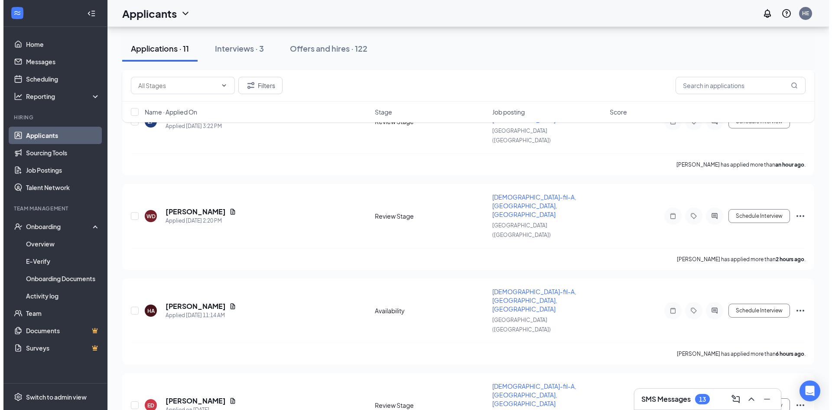
scroll to position [173, 0]
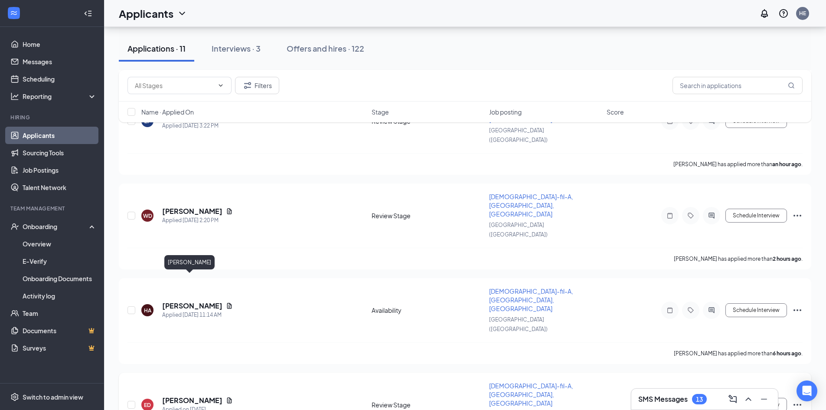
click at [184, 395] on h5 "[PERSON_NAME]" at bounding box center [192, 400] width 60 height 10
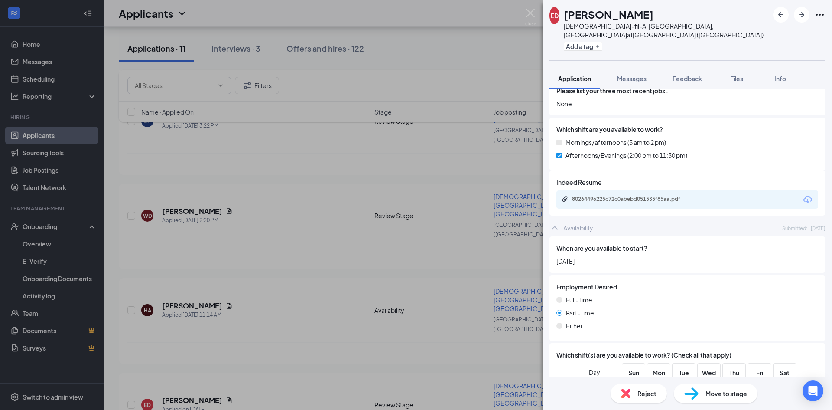
scroll to position [300, 0]
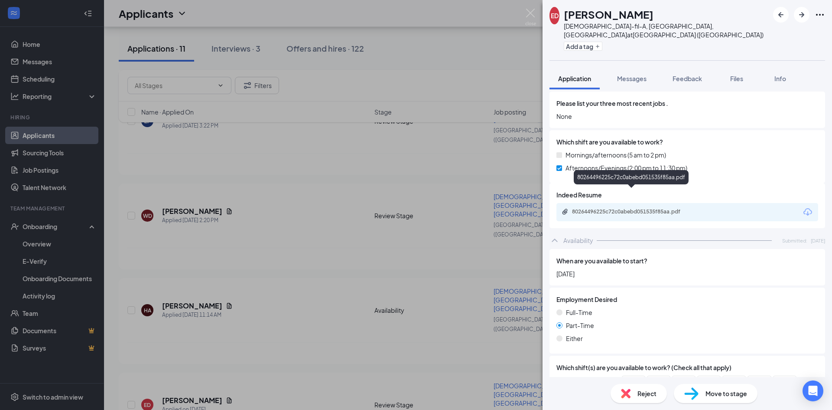
click at [645, 208] on div "80264496225c72c0abebd051535f85aa.pdf" at bounding box center [632, 211] width 121 height 7
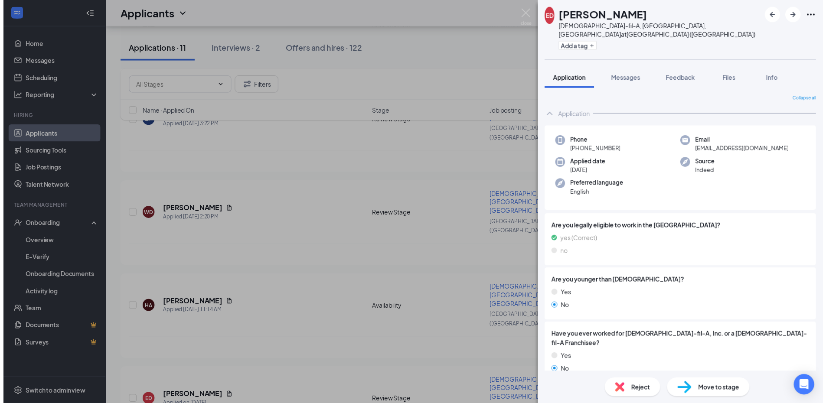
scroll to position [300, 0]
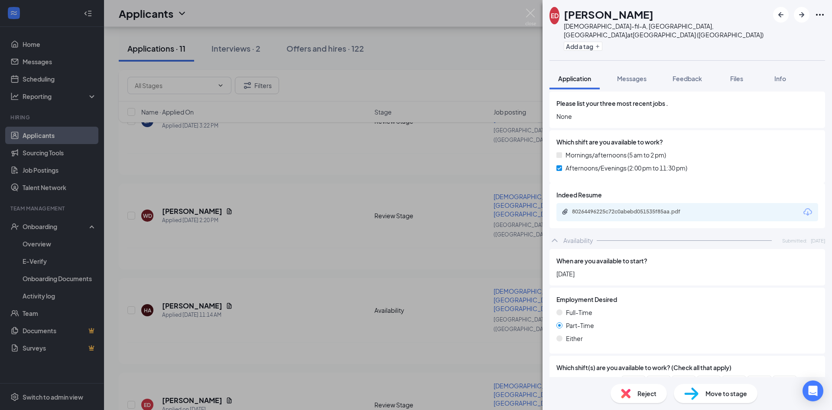
click at [712, 400] on div "Move to stage" at bounding box center [716, 393] width 84 height 19
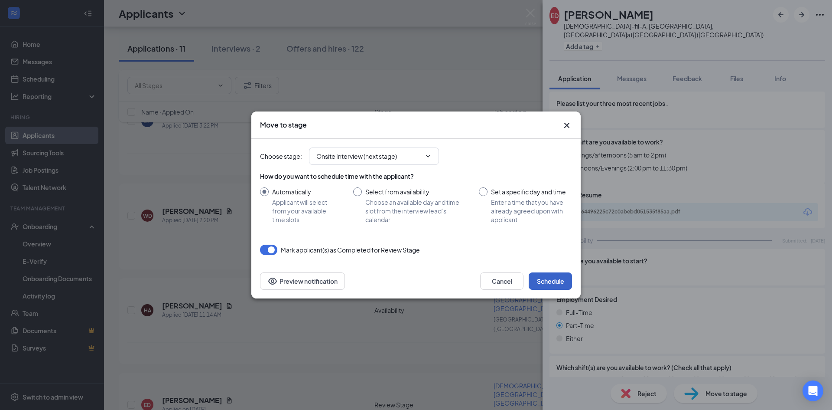
click at [562, 278] on button "Schedule" at bounding box center [550, 280] width 43 height 17
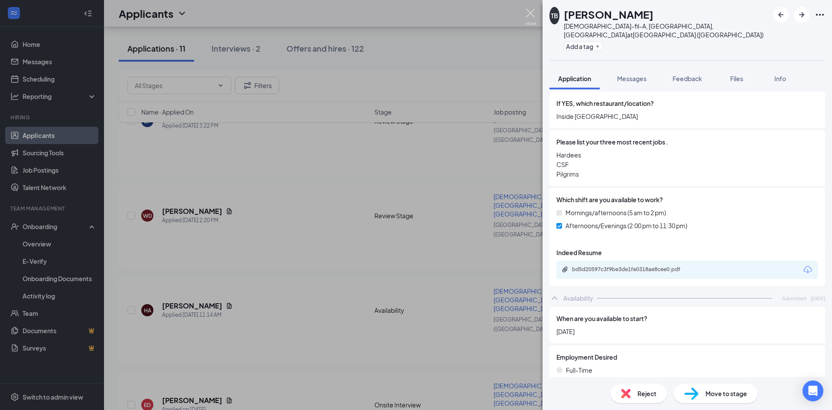
click at [532, 11] on img at bounding box center [530, 17] width 11 height 17
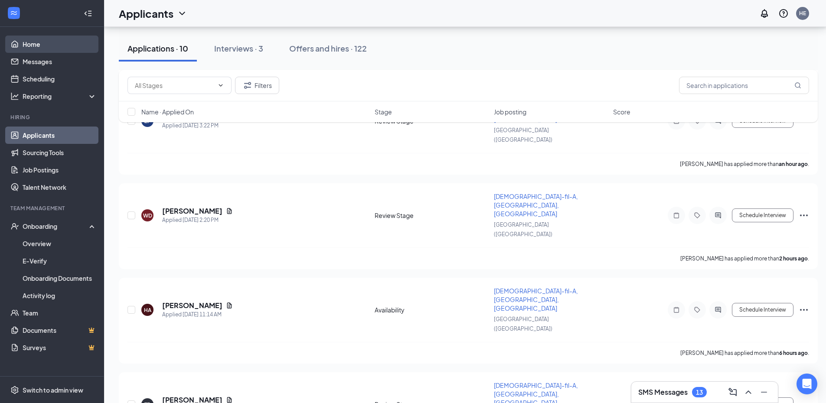
click at [23, 42] on link "Home" at bounding box center [60, 44] width 74 height 17
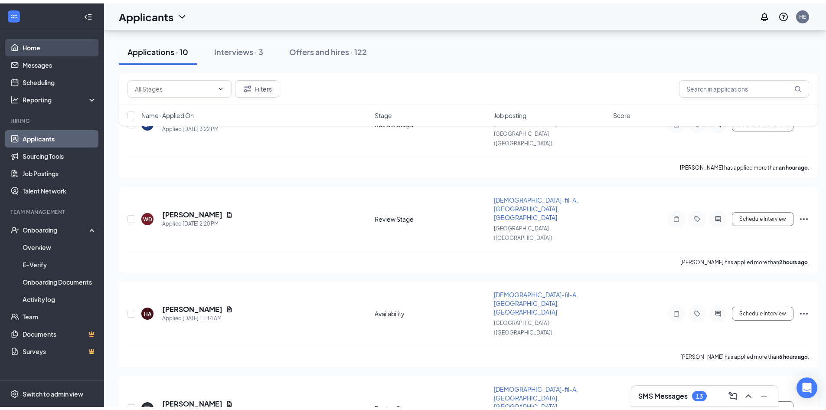
scroll to position [18, 0]
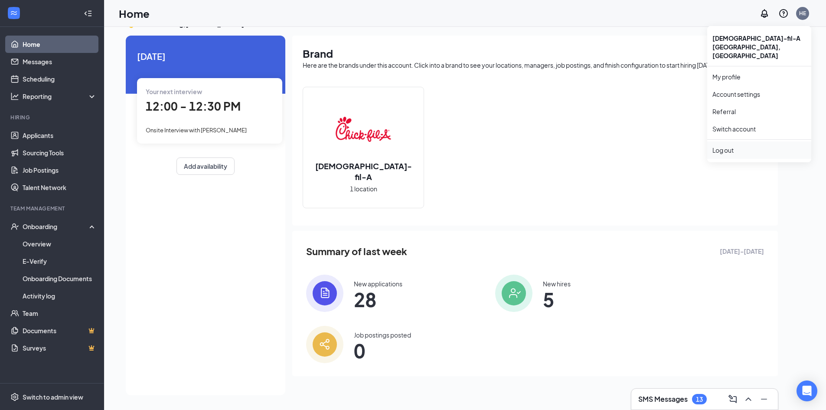
click at [722, 146] on div "Log out" at bounding box center [759, 150] width 94 height 9
